Goal: Task Accomplishment & Management: Manage account settings

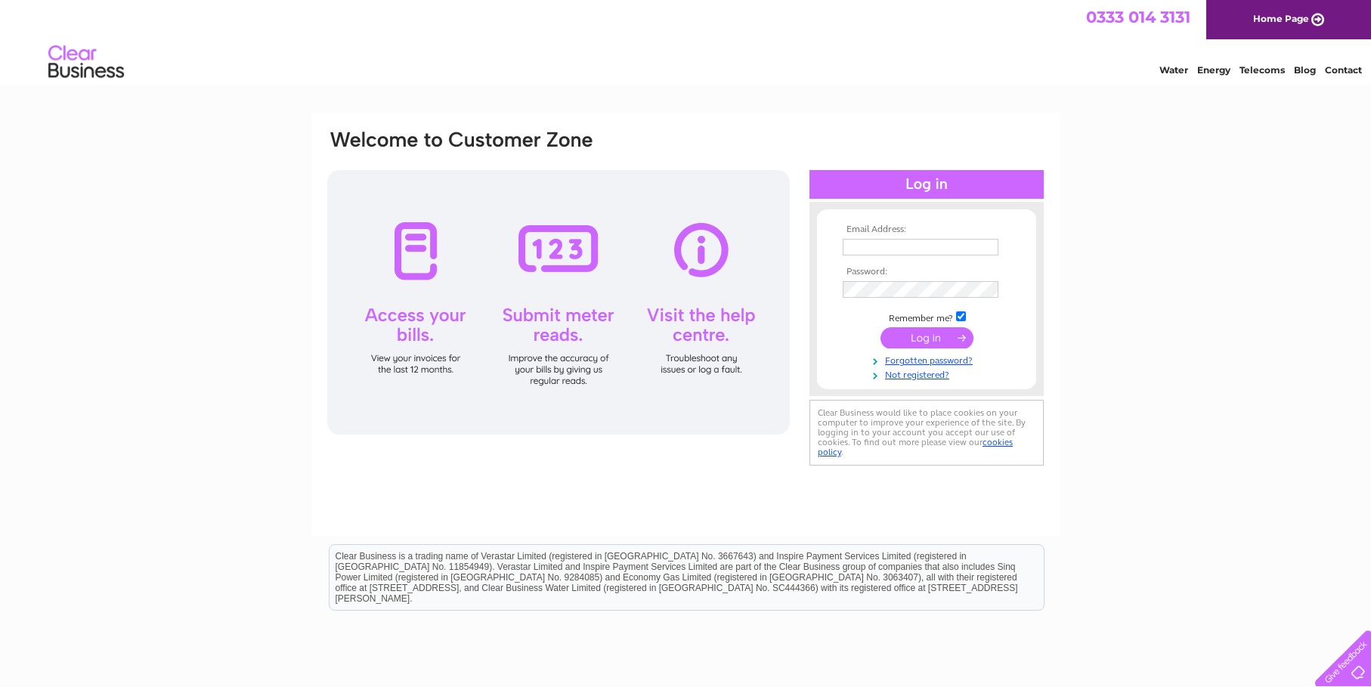
click at [895, 243] on input "text" at bounding box center [921, 247] width 156 height 17
type input "accounts@dunedinit.co.uk"
click at [915, 335] on input "submit" at bounding box center [926, 339] width 93 height 21
click at [933, 335] on input "submit" at bounding box center [926, 337] width 93 height 21
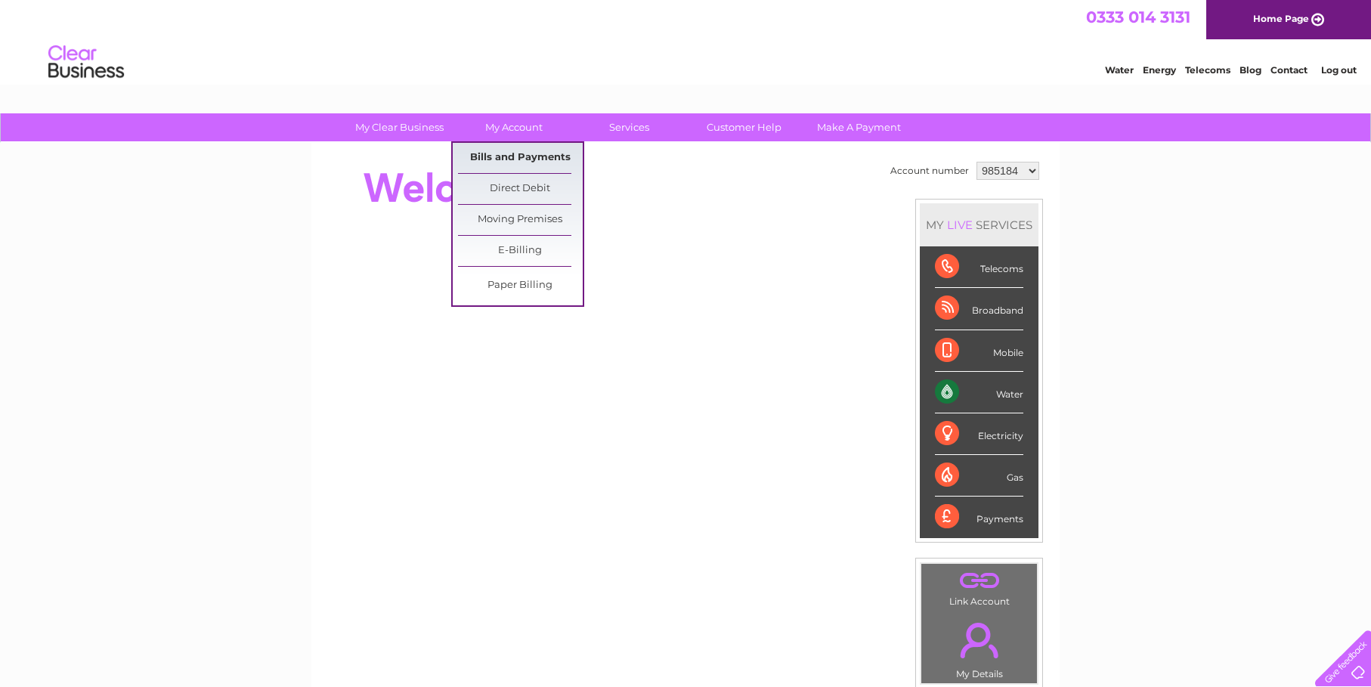
drag, startPoint x: 530, startPoint y: 156, endPoint x: 515, endPoint y: 156, distance: 14.4
click at [530, 156] on link "Bills and Payments" at bounding box center [520, 158] width 125 height 30
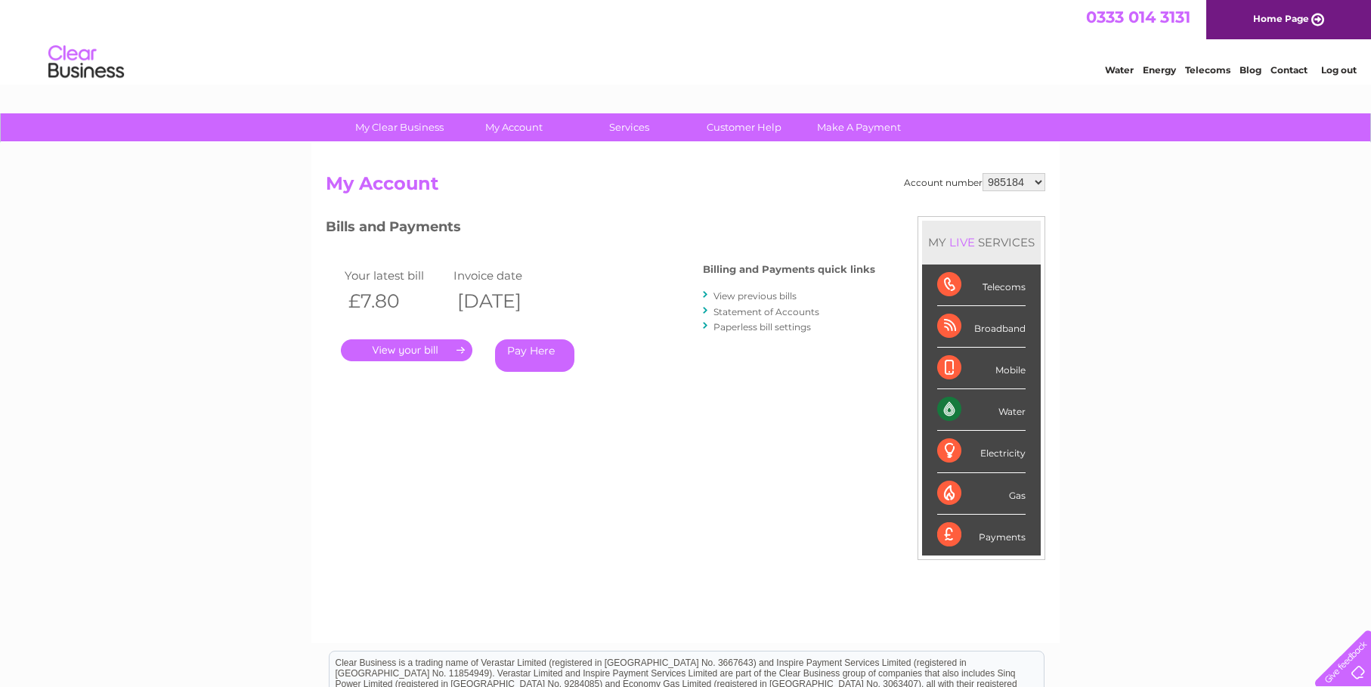
click at [772, 297] on link "View previous bills" at bounding box center [754, 295] width 83 height 11
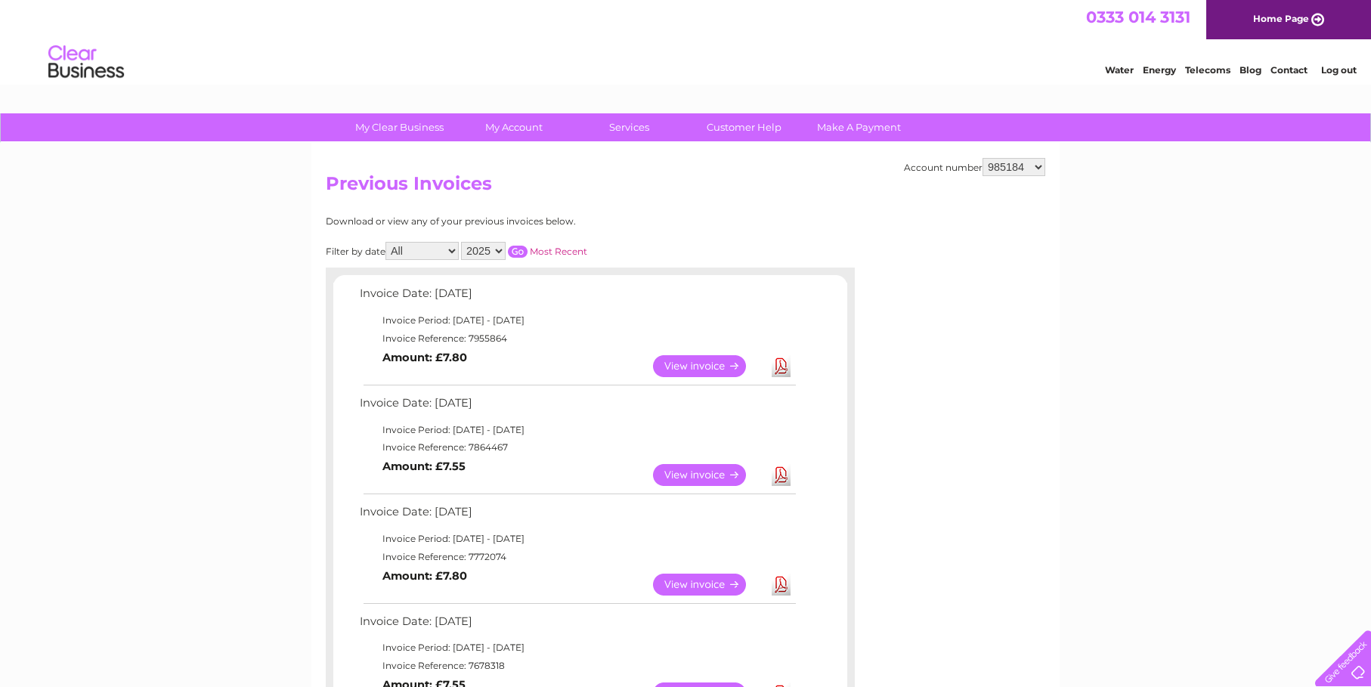
click at [1040, 165] on select "985184 1154842" at bounding box center [1013, 167] width 63 height 18
select select "1154842"
click at [984, 158] on select "985184 1154842" at bounding box center [1013, 167] width 63 height 18
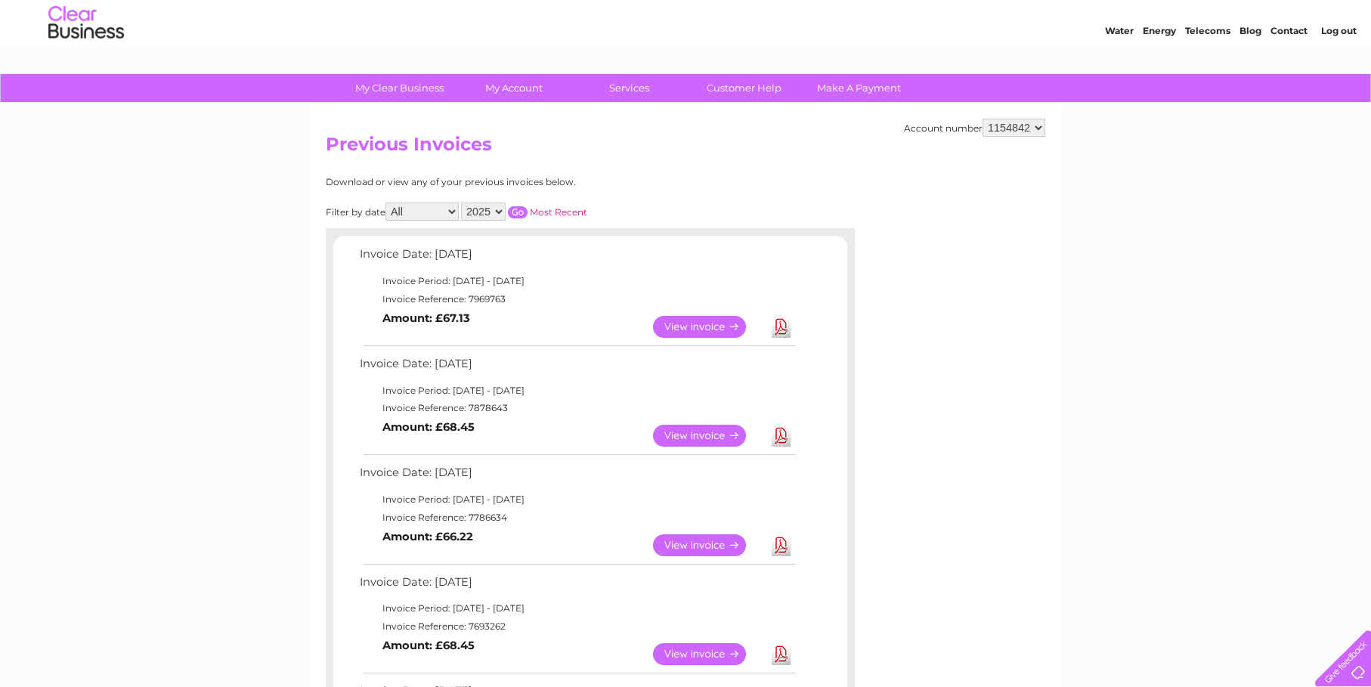
scroll to position [76, 0]
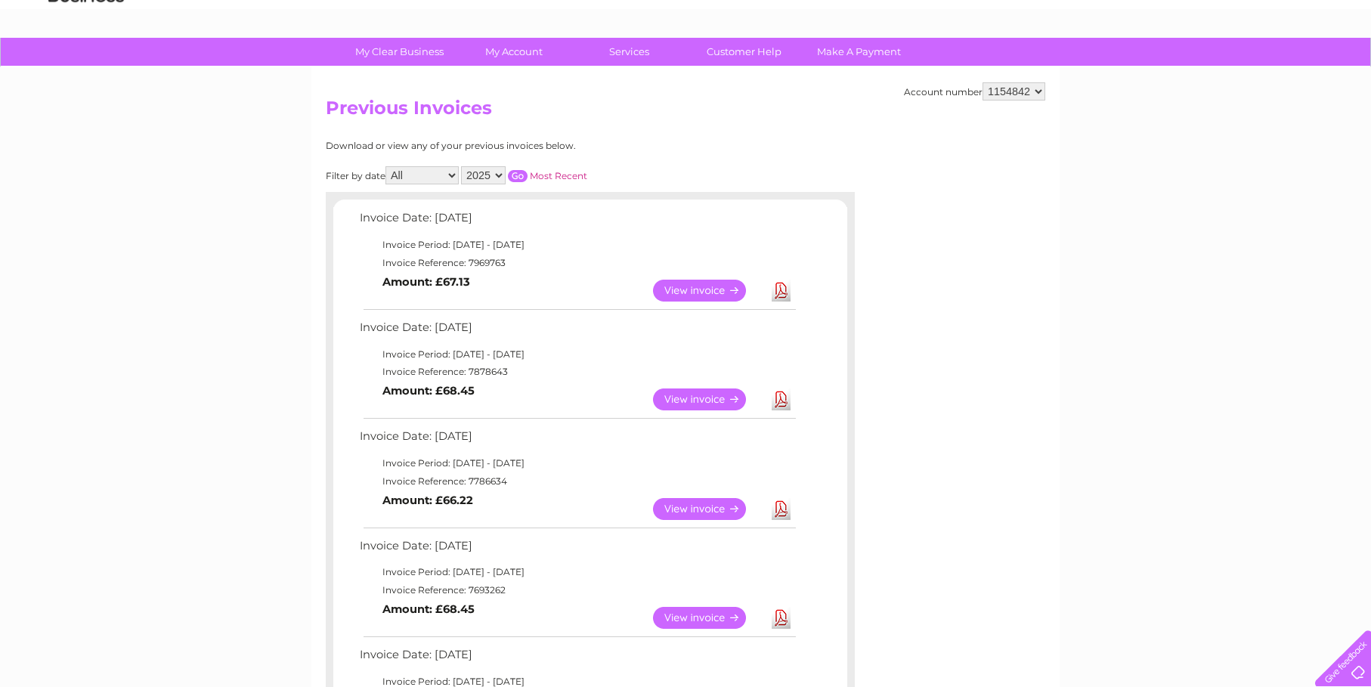
click at [719, 503] on link "View" at bounding box center [708, 509] width 111 height 22
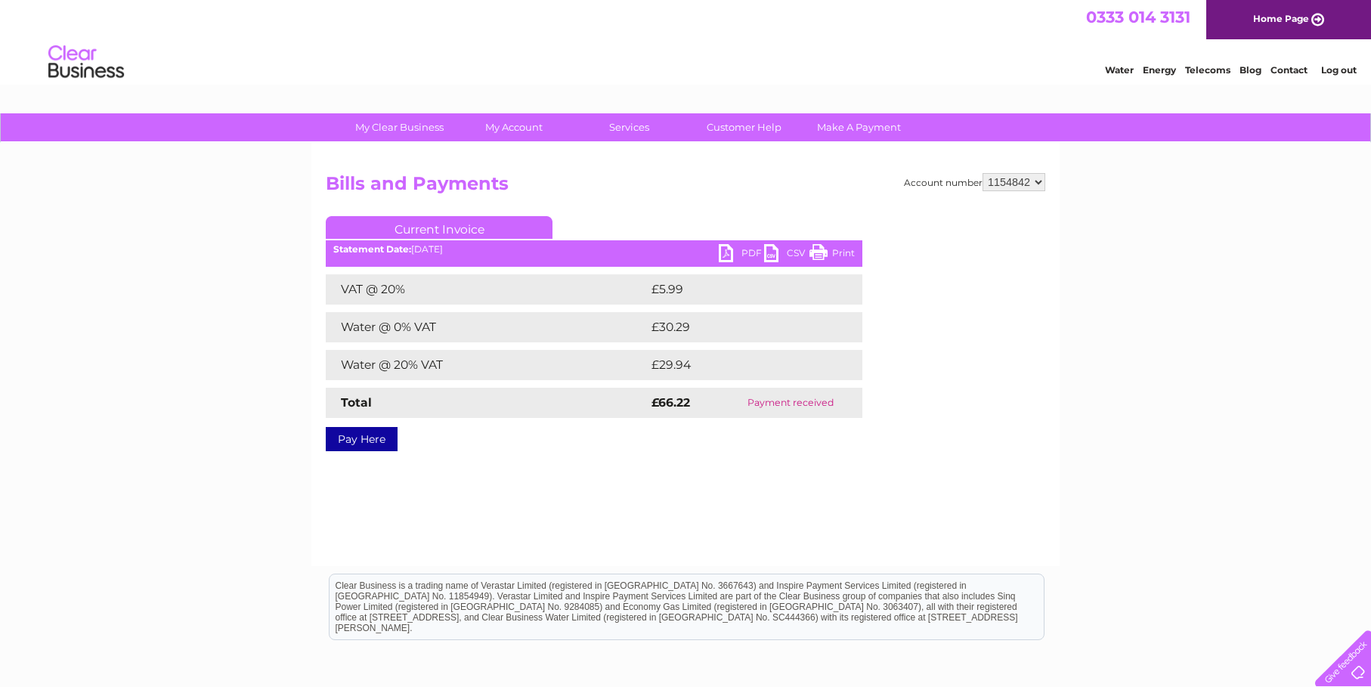
click at [727, 252] on link "PDF" at bounding box center [741, 255] width 45 height 22
